Goal: Task Accomplishment & Management: Use online tool/utility

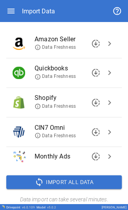
scroll to position [87, 0]
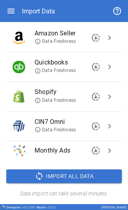
click at [105, 125] on span "chevron_right" at bounding box center [109, 125] width 9 height 9
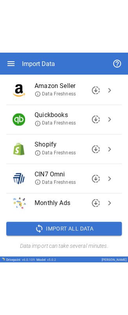
scroll to position [0, 0]
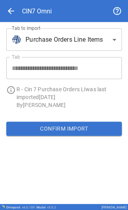
click at [101, 43] on body "**********" at bounding box center [64, 105] width 128 height 210
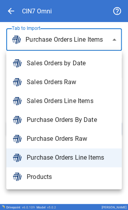
click at [81, 99] on span "Sales Orders Line Items" at bounding box center [71, 100] width 89 height 9
type input "**********"
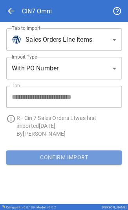
click at [66, 161] on button "Confirm Import" at bounding box center [63, 157] width 115 height 14
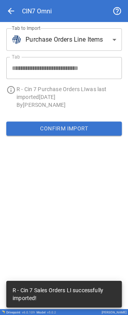
click at [11, 9] on span "arrow_back" at bounding box center [10, 10] width 9 height 9
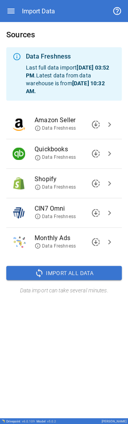
click at [40, 1] on span "Import All Data" at bounding box center [70, 273] width 48 height 10
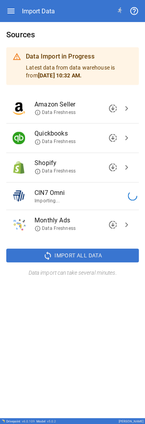
click at [10, 1] on icon "button" at bounding box center [10, 10] width 9 height 9
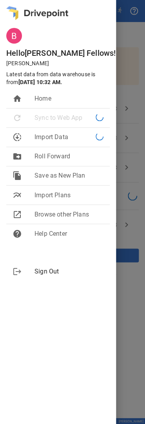
click at [40, 1] on div at bounding box center [72, 212] width 145 height 424
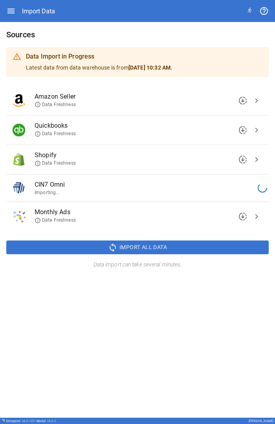
click at [11, 1] on icon "button" at bounding box center [10, 10] width 9 height 9
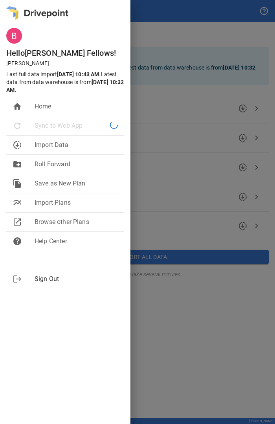
click at [40, 1] on div at bounding box center [137, 212] width 275 height 424
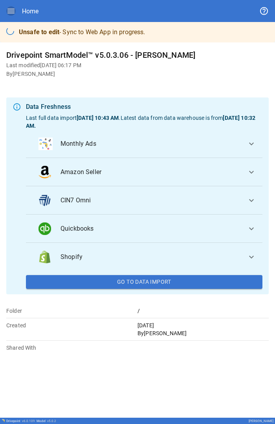
click at [8, 1] on icon "button" at bounding box center [10, 11] width 7 height 5
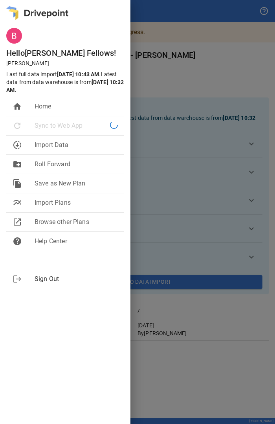
click at [40, 1] on div at bounding box center [137, 212] width 275 height 424
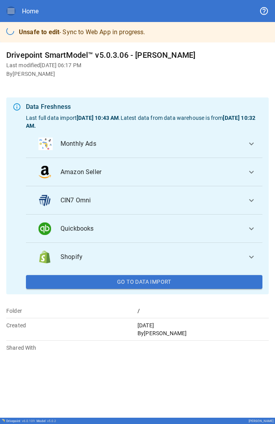
click at [13, 1] on icon "button" at bounding box center [10, 10] width 9 height 9
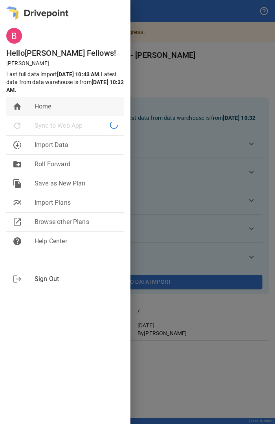
click at [40, 1] on span "Home" at bounding box center [76, 106] width 83 height 9
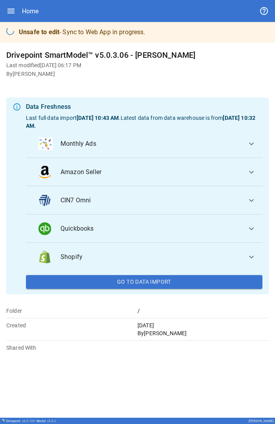
click at [6, 1] on icon "button" at bounding box center [10, 10] width 9 height 9
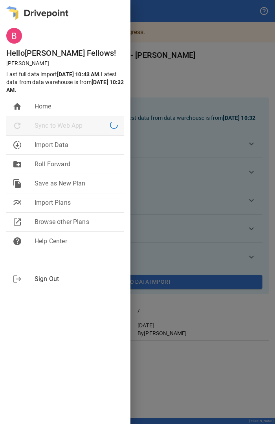
click at [40, 1] on span "Sync to Web App" at bounding box center [72, 125] width 75 height 9
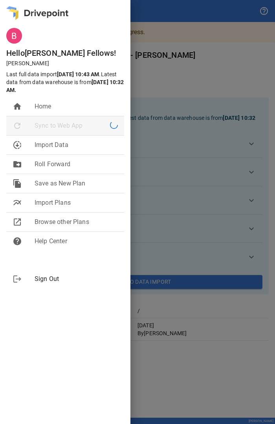
click at [40, 1] on span "Sync to Web App" at bounding box center [72, 125] width 75 height 9
click at [40, 1] on span "Help Center" at bounding box center [76, 240] width 83 height 9
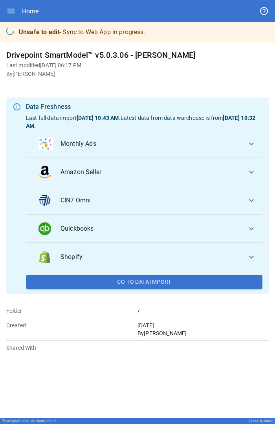
click at [14, 1] on icon "button" at bounding box center [10, 11] width 7 height 5
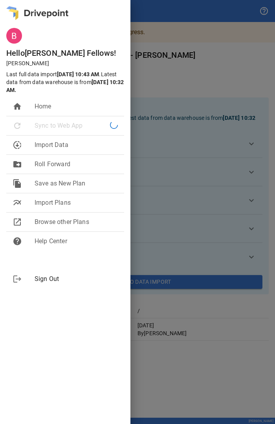
click at [40, 1] on div at bounding box center [137, 212] width 275 height 424
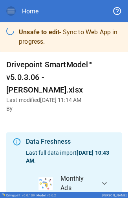
click at [8, 1] on icon "button" at bounding box center [10, 11] width 7 height 5
